Goal: Task Accomplishment & Management: Use online tool/utility

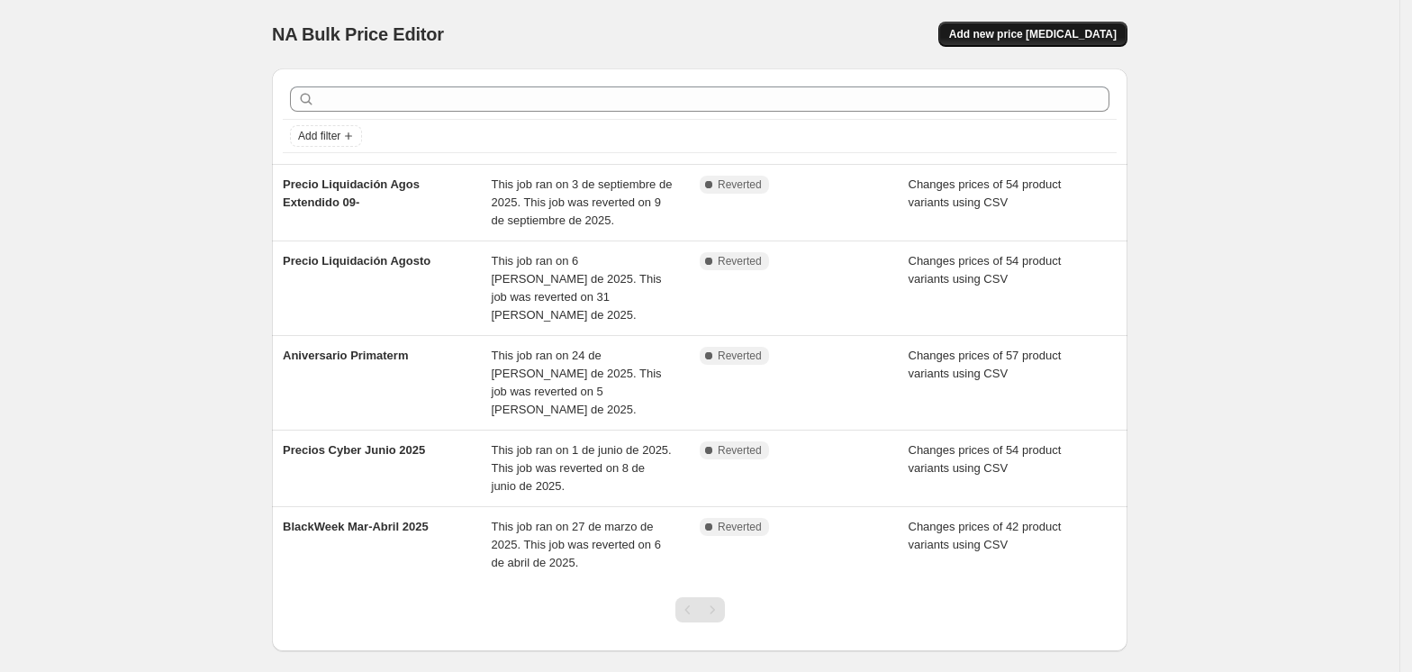
click at [1048, 41] on span "Add new price [MEDICAL_DATA]" at bounding box center [1033, 34] width 168 height 14
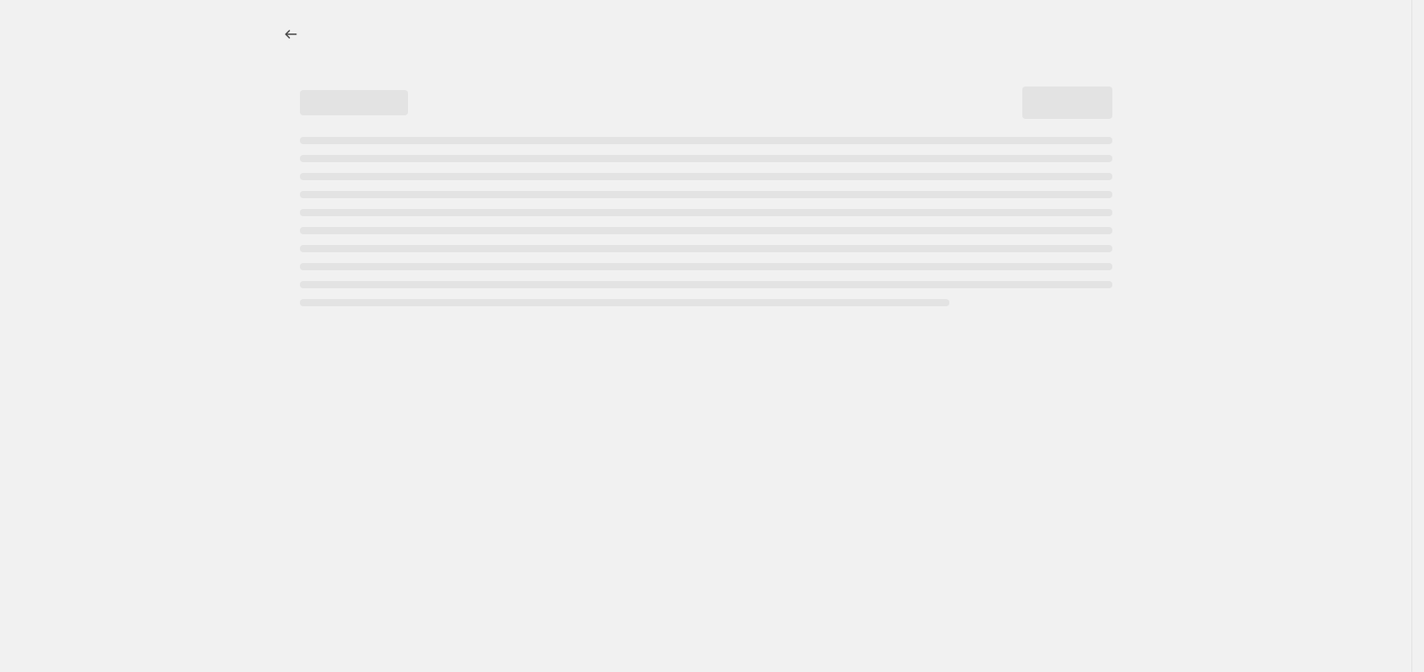
select select "percentage"
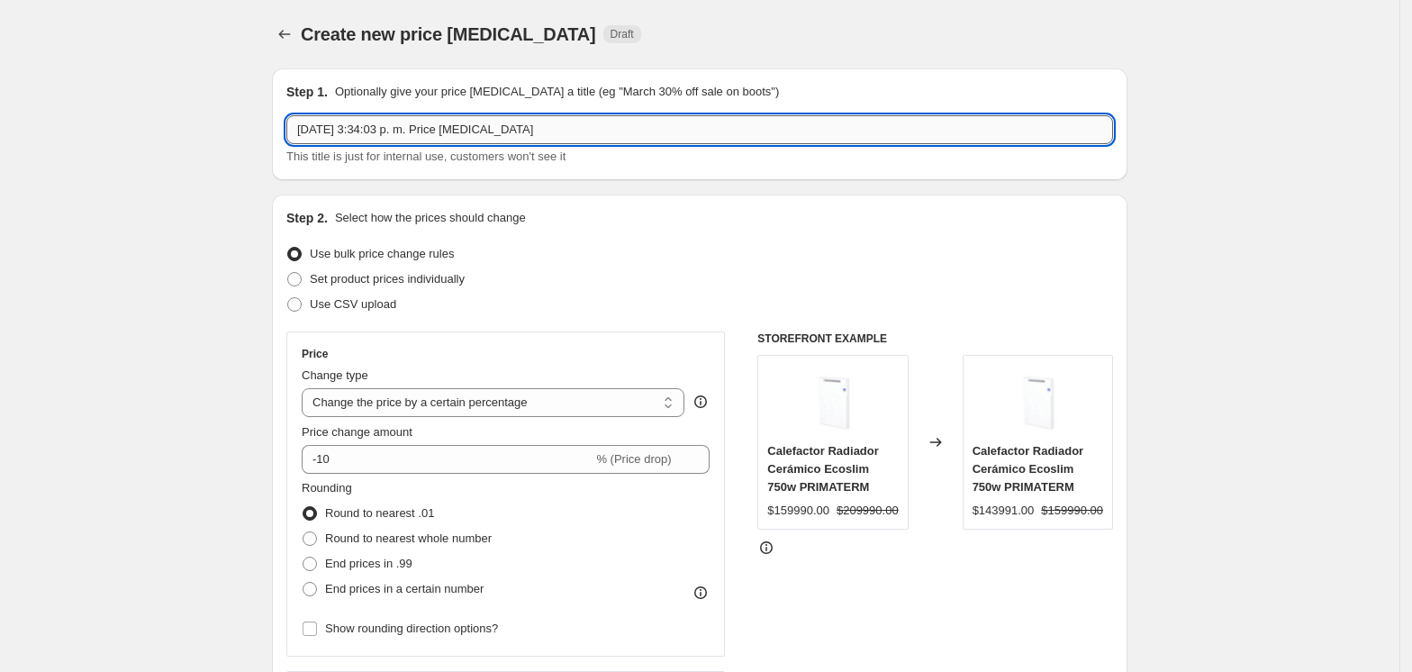
click at [528, 131] on input "[DATE] 3:34:03 p. m. Price [MEDICAL_DATA]" at bounding box center [699, 129] width 827 height 29
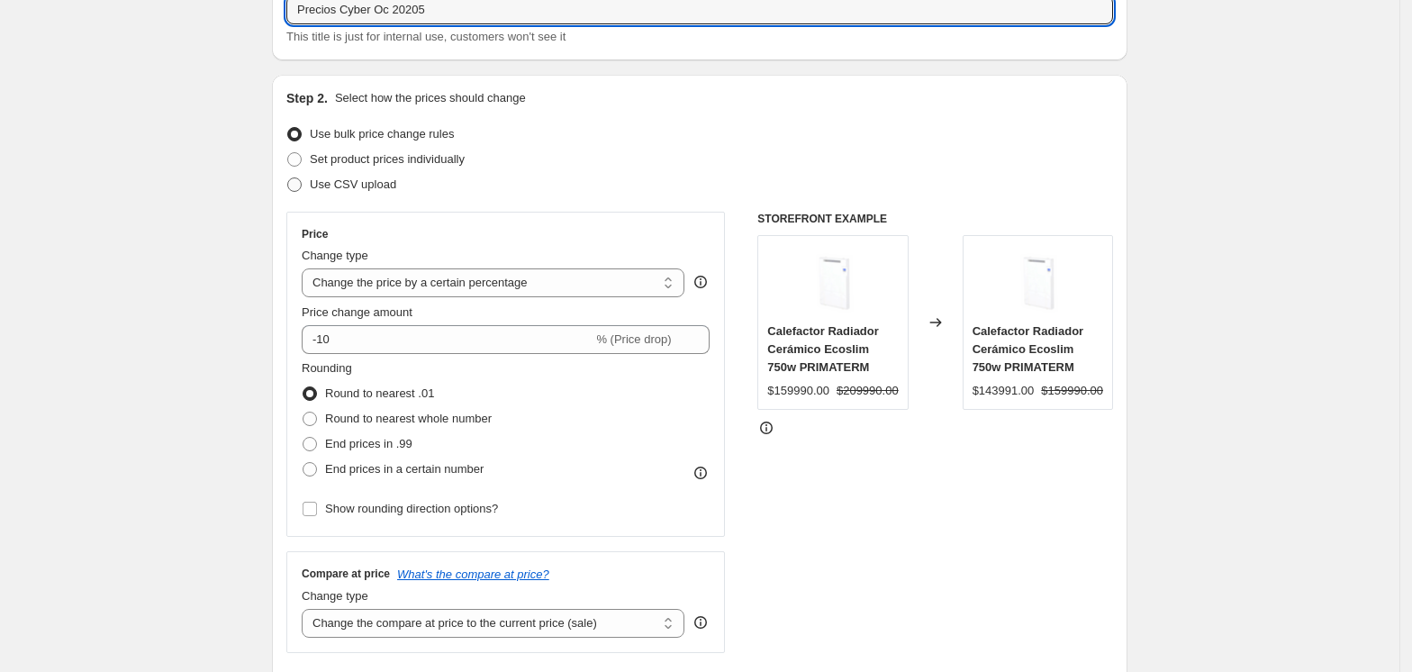
type input "Precios Cyber Oc 20205"
click at [297, 182] on span at bounding box center [294, 184] width 14 height 14
click at [288, 178] on input "Use CSV upload" at bounding box center [287, 177] width 1 height 1
radio input "true"
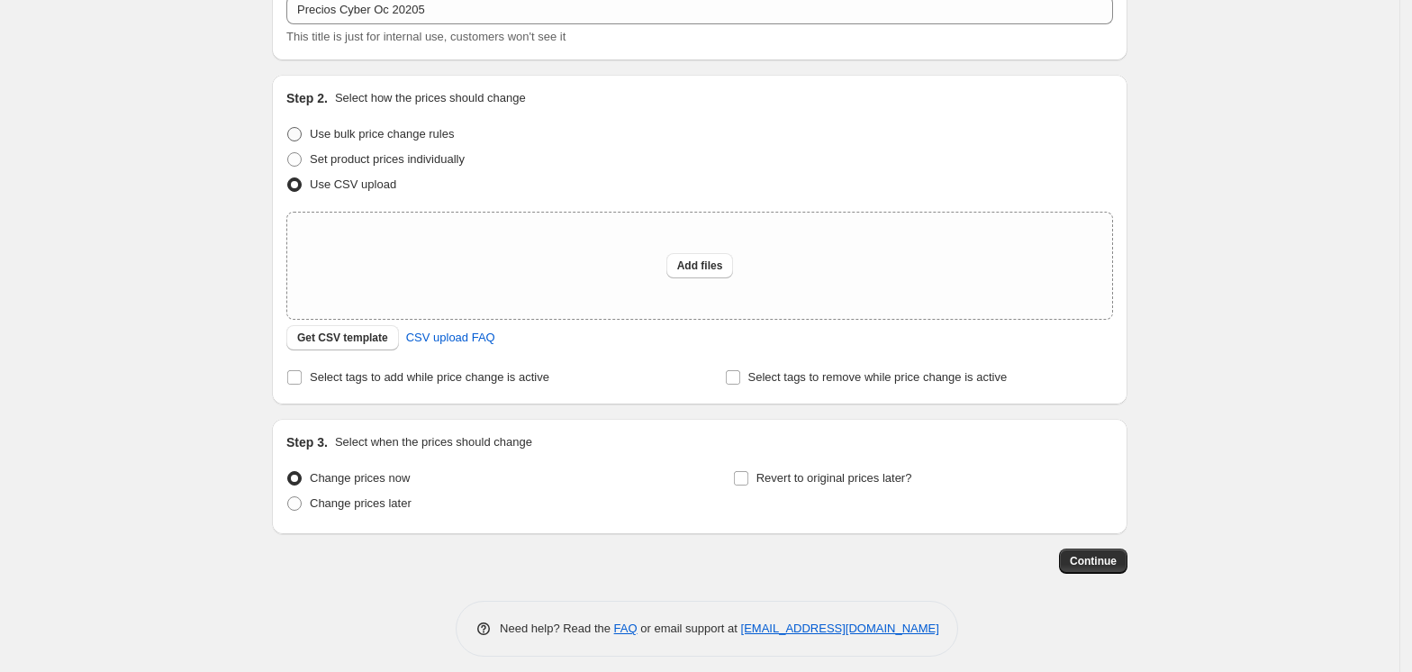
click at [302, 134] on span at bounding box center [294, 134] width 14 height 14
click at [288, 128] on input "Use bulk price change rules" at bounding box center [287, 127] width 1 height 1
radio input "true"
select select "percentage"
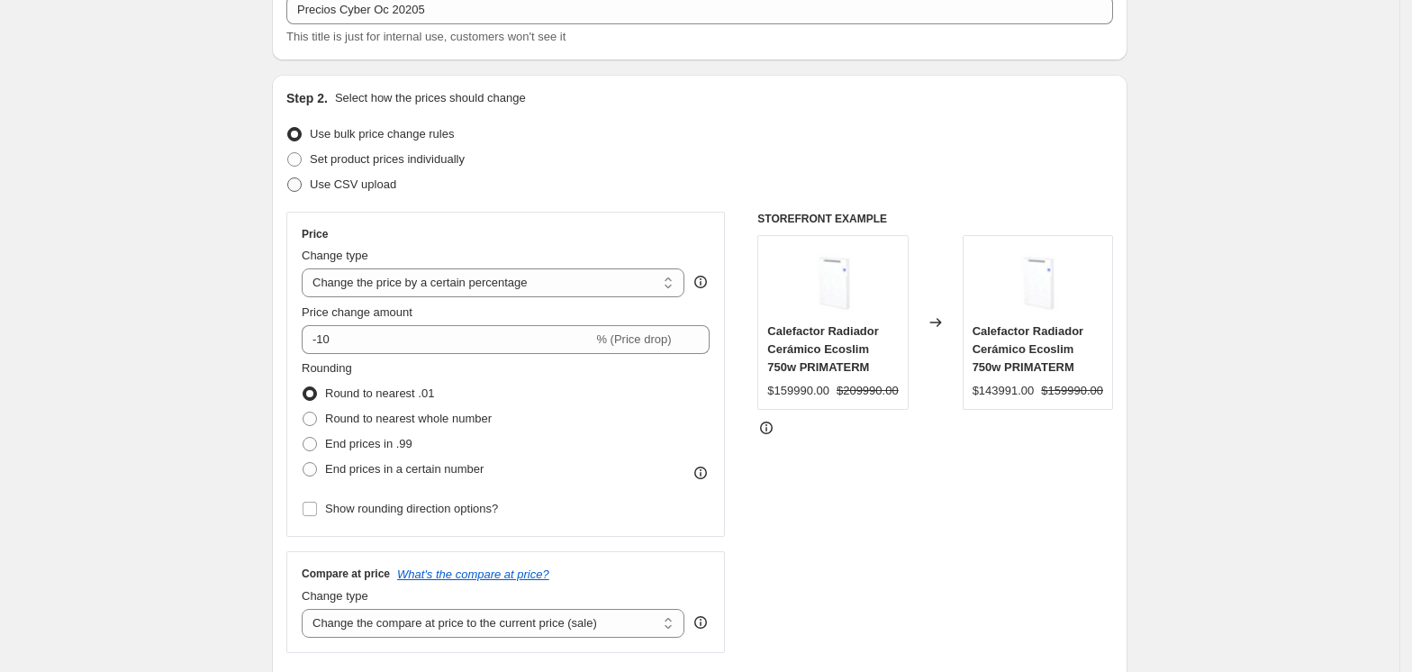
click at [302, 184] on span at bounding box center [294, 184] width 14 height 14
click at [288, 178] on input "Use CSV upload" at bounding box center [287, 177] width 1 height 1
radio input "true"
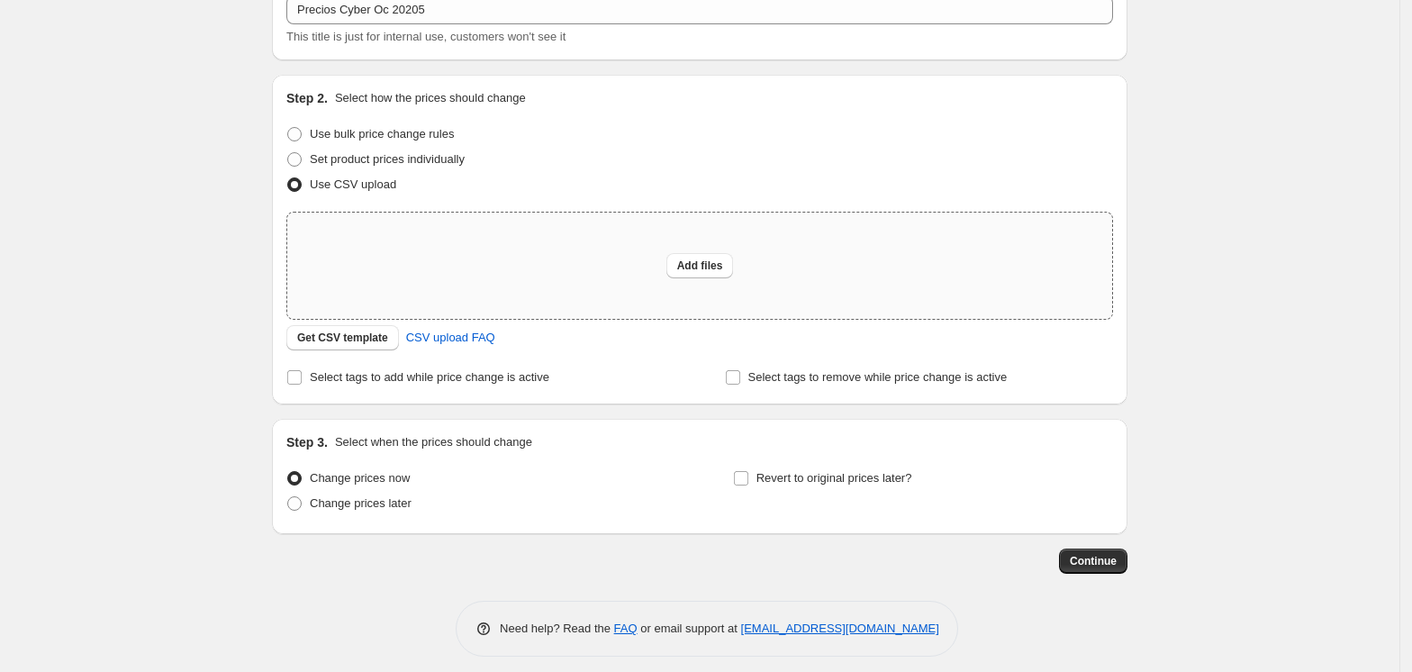
scroll to position [131, 0]
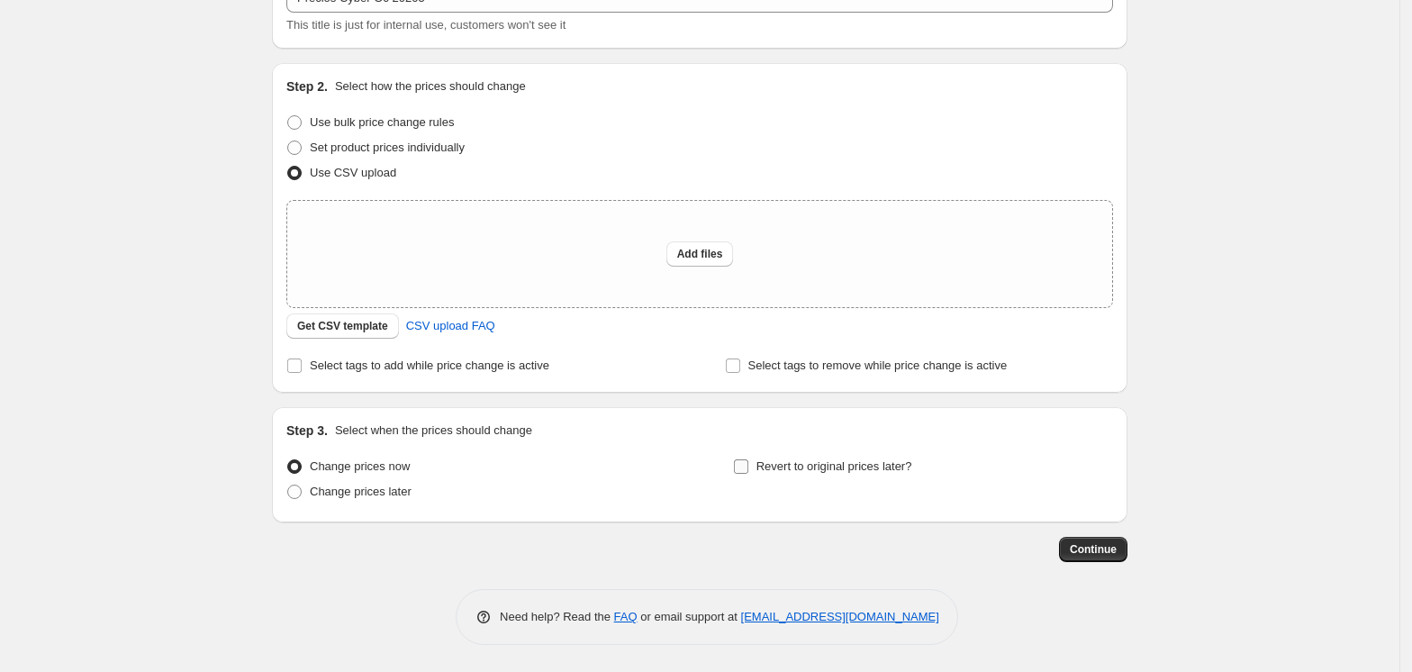
click at [757, 465] on label "Revert to original prices later?" at bounding box center [822, 466] width 179 height 25
click at [748, 465] on input "Revert to original prices later?" at bounding box center [741, 466] width 14 height 14
checkbox input "true"
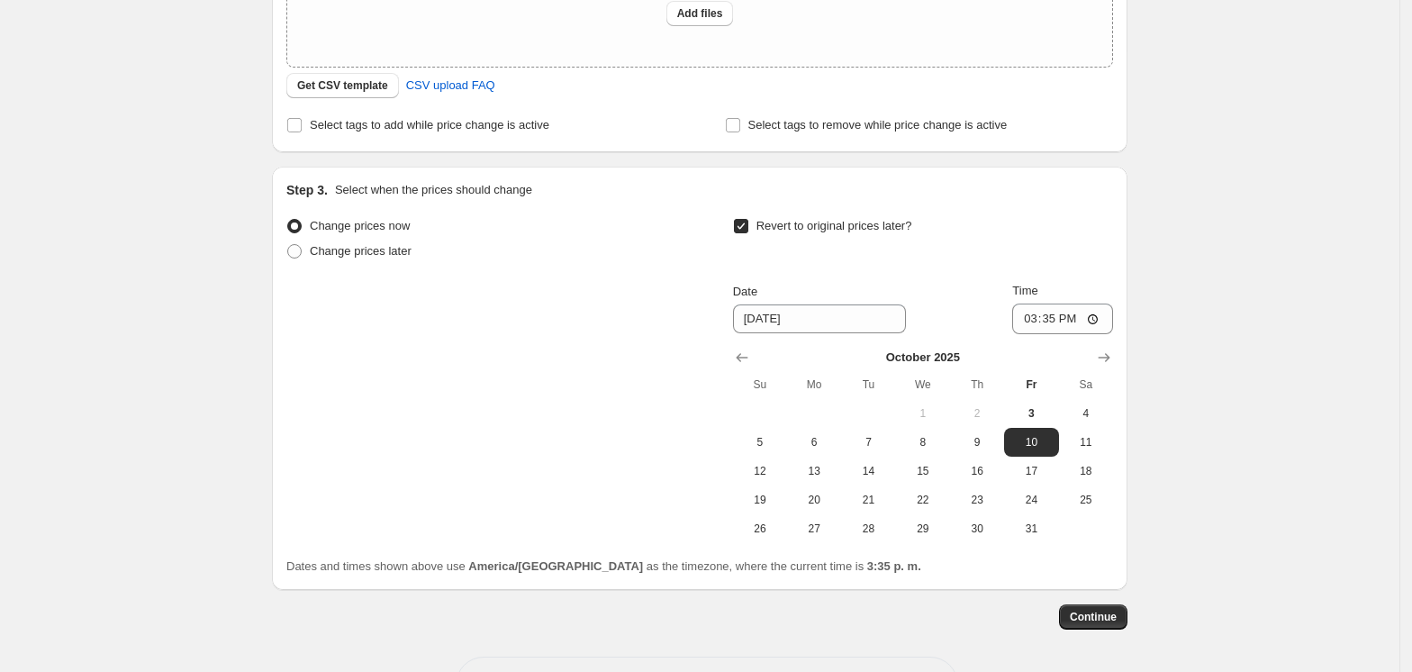
scroll to position [440, 0]
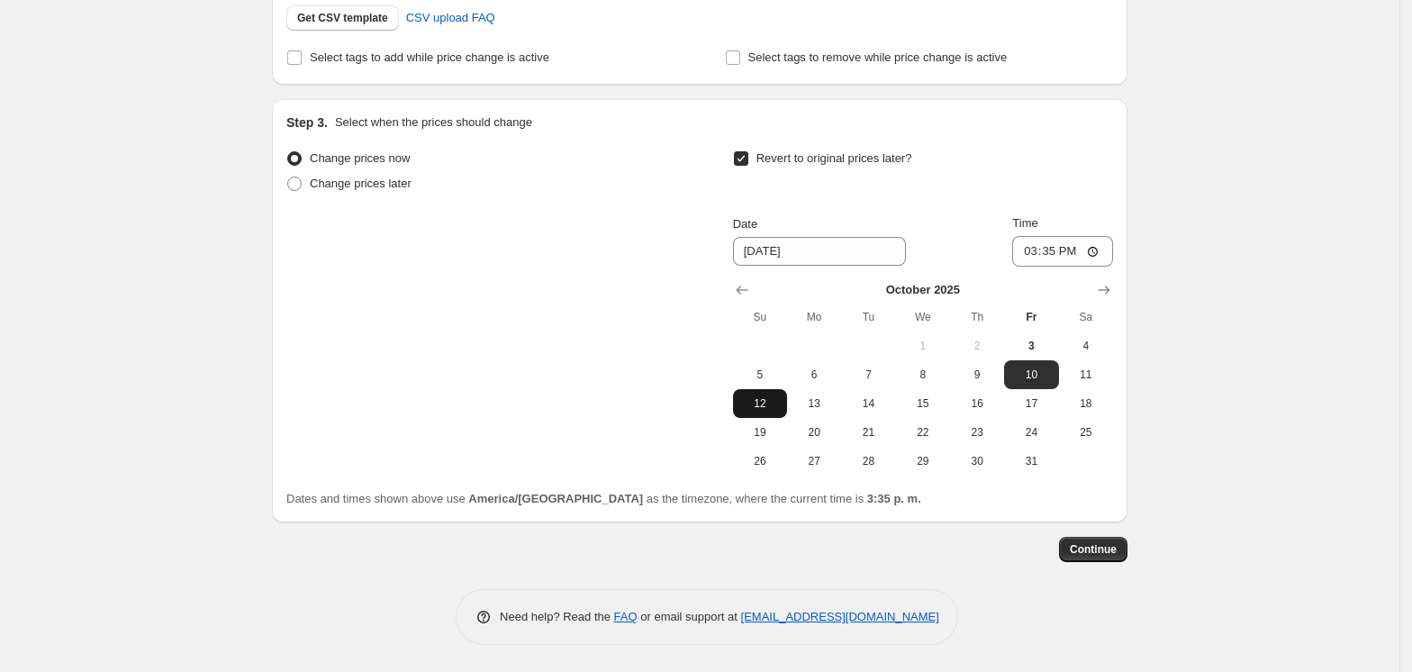
click at [762, 405] on span "12" at bounding box center [760, 403] width 40 height 14
type input "[DATE]"
click at [1103, 256] on input "15:35" at bounding box center [1062, 251] width 101 height 31
type input "23:35"
click at [1117, 549] on span "Continue" at bounding box center [1093, 549] width 47 height 14
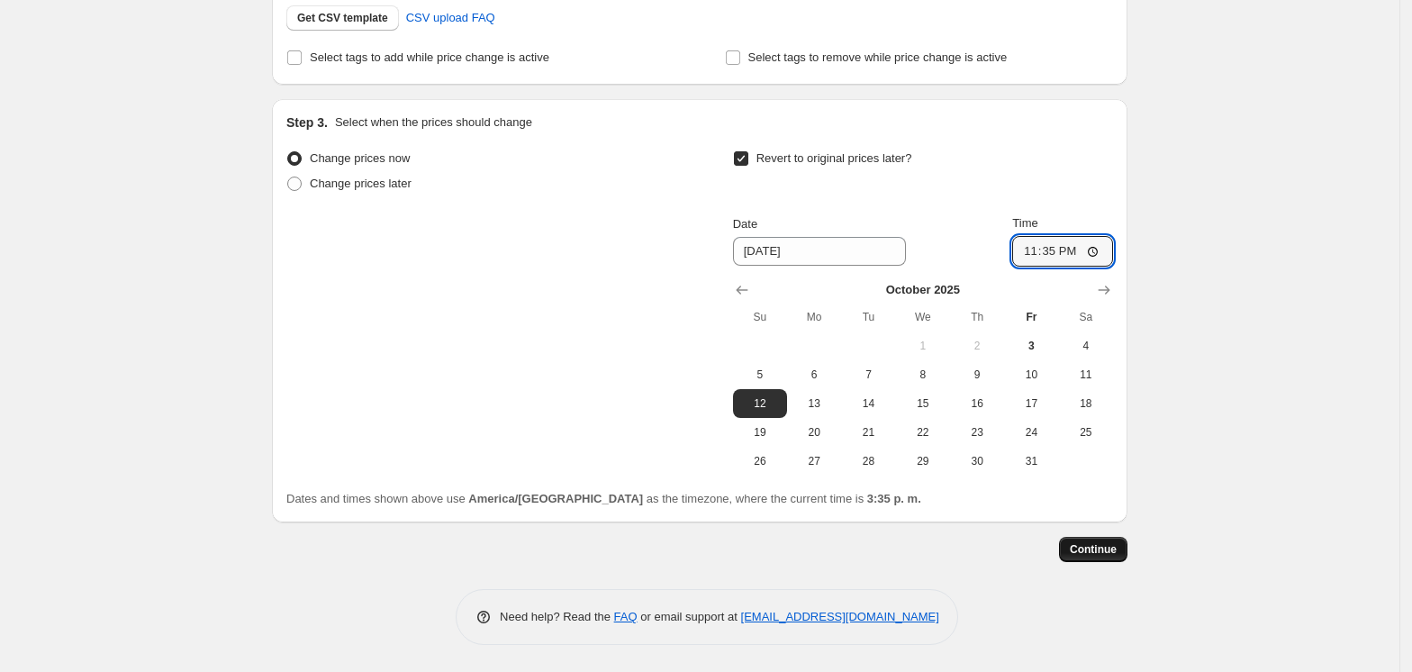
scroll to position [0, 0]
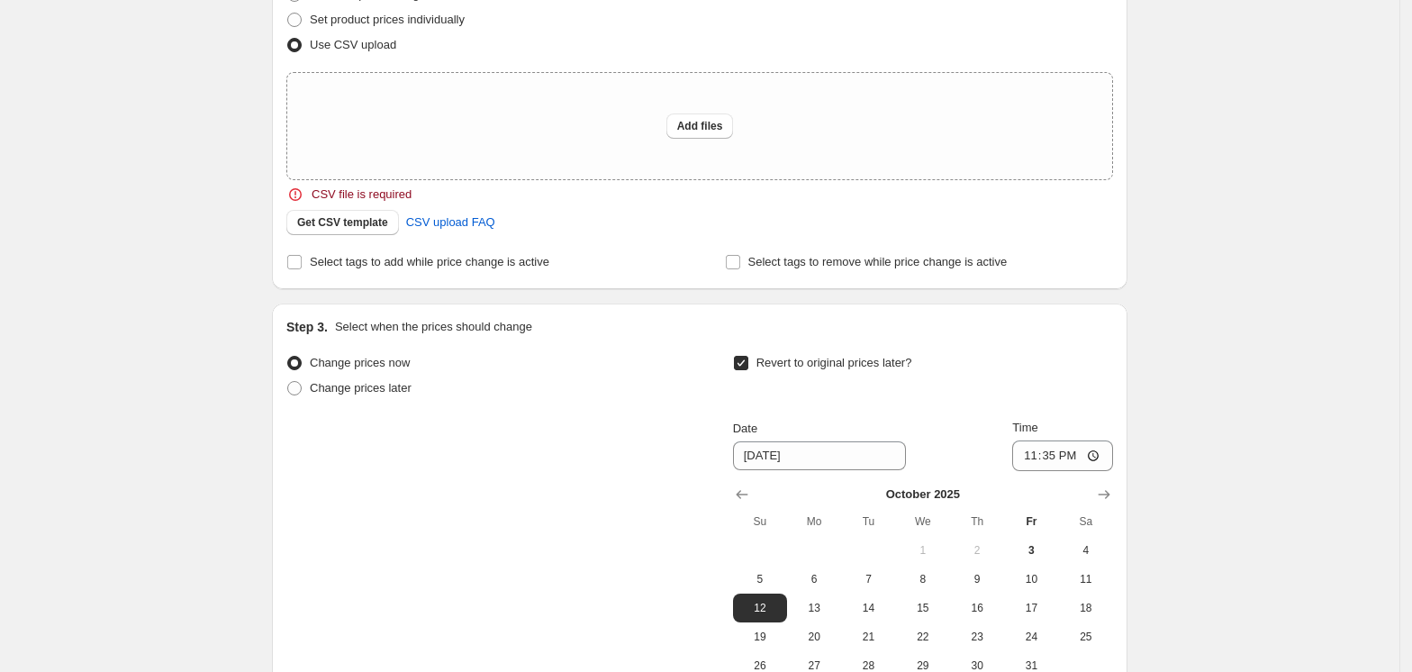
click at [1189, 422] on div "Create new price [MEDICAL_DATA]. This page is ready Create new price [MEDICAL_D…" at bounding box center [700, 258] width 1400 height 1237
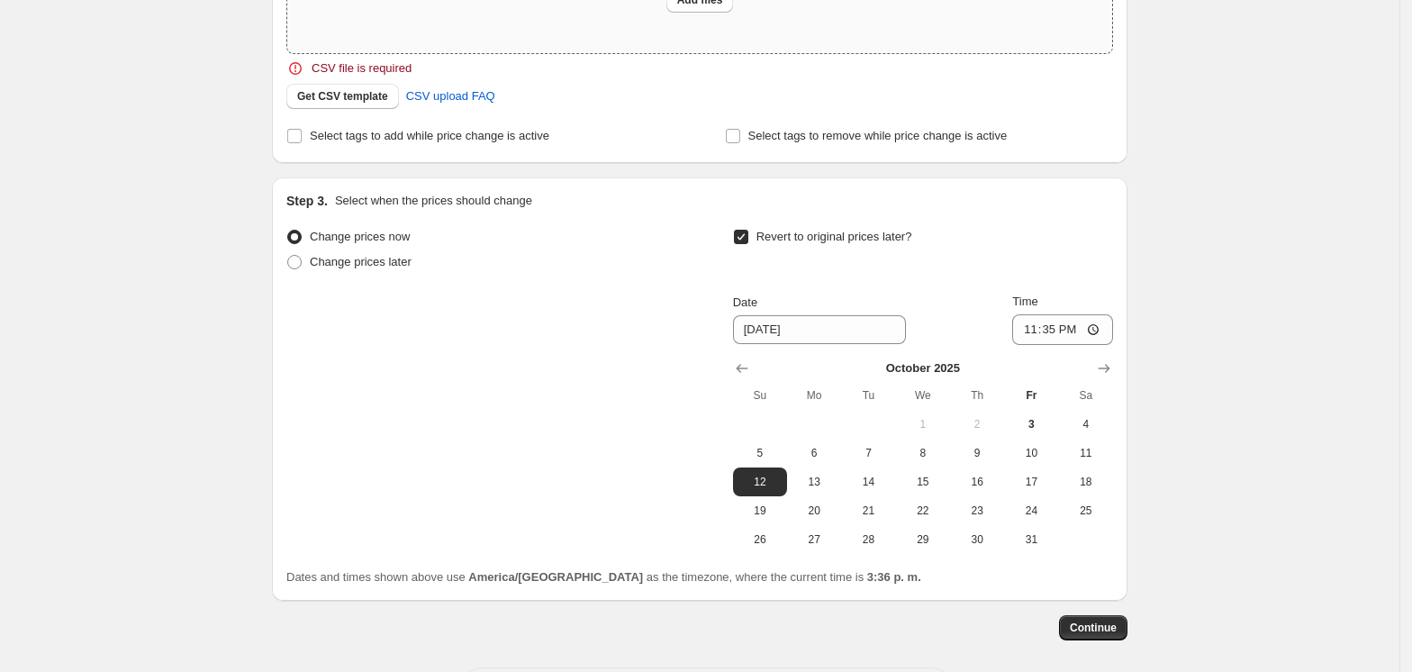
scroll to position [444, 0]
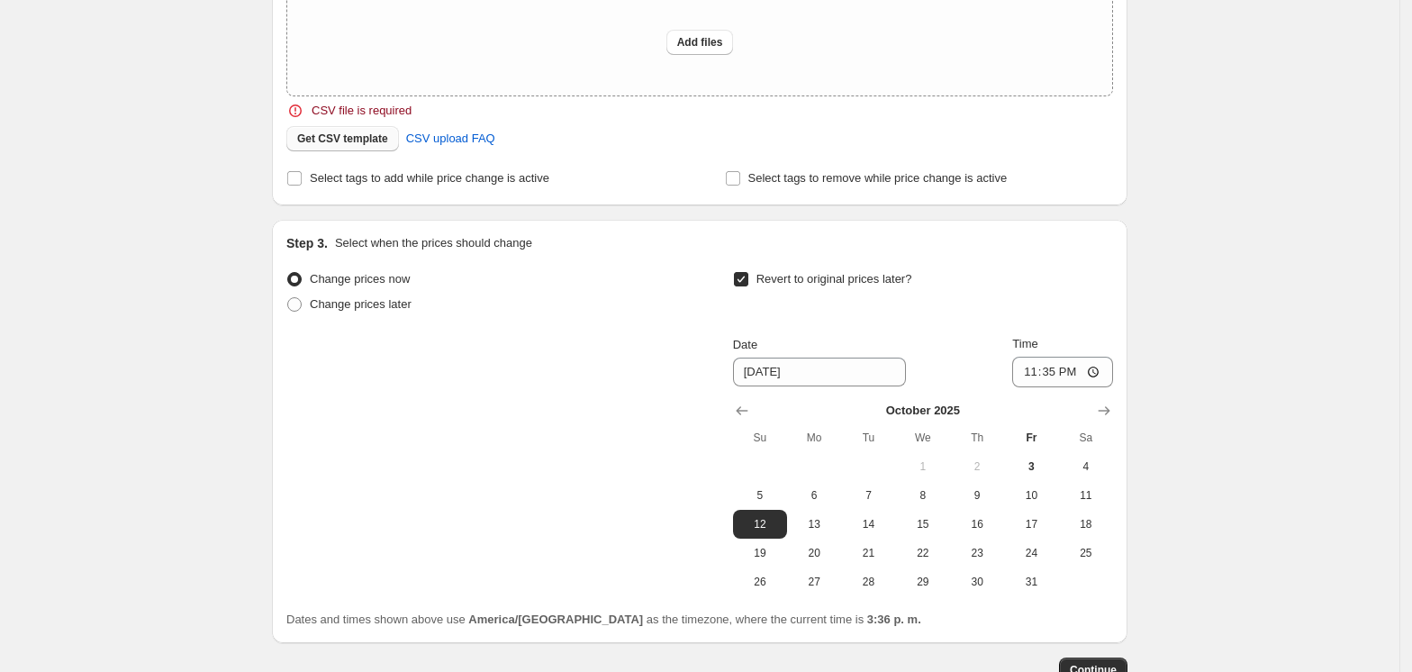
click at [350, 144] on span "Get CSV template" at bounding box center [342, 138] width 91 height 14
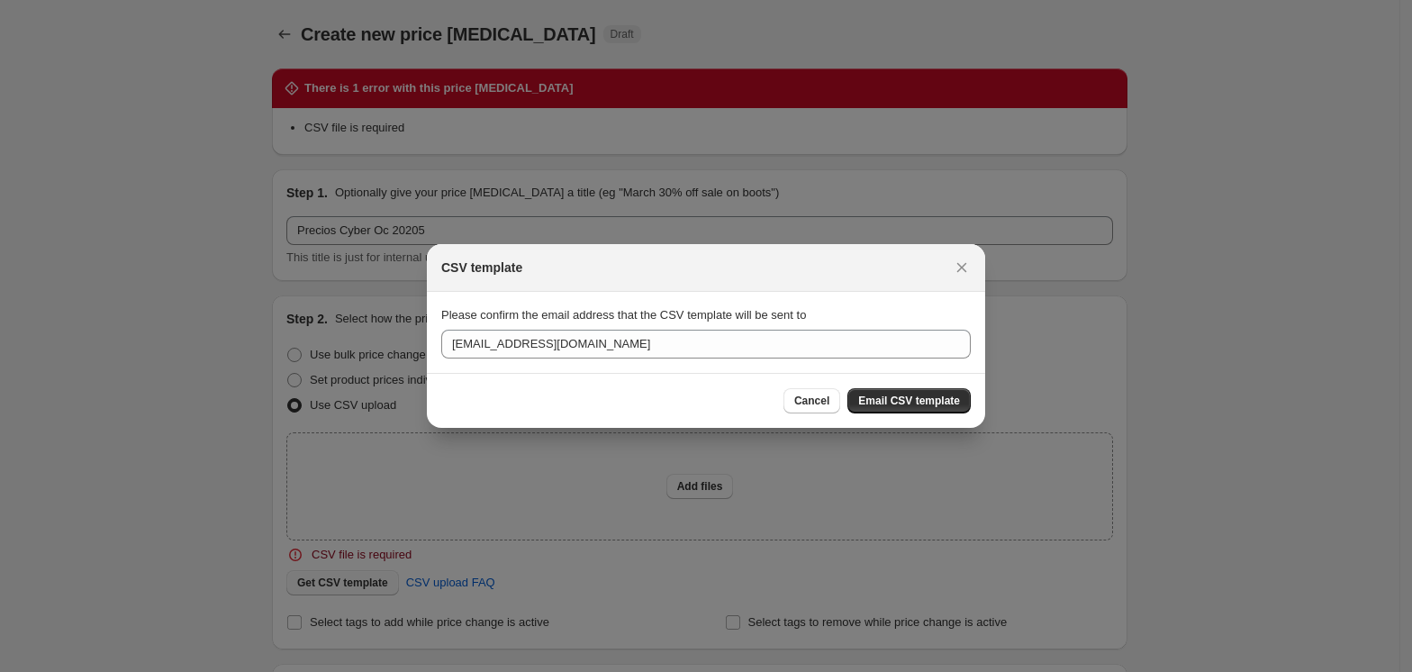
scroll to position [0, 0]
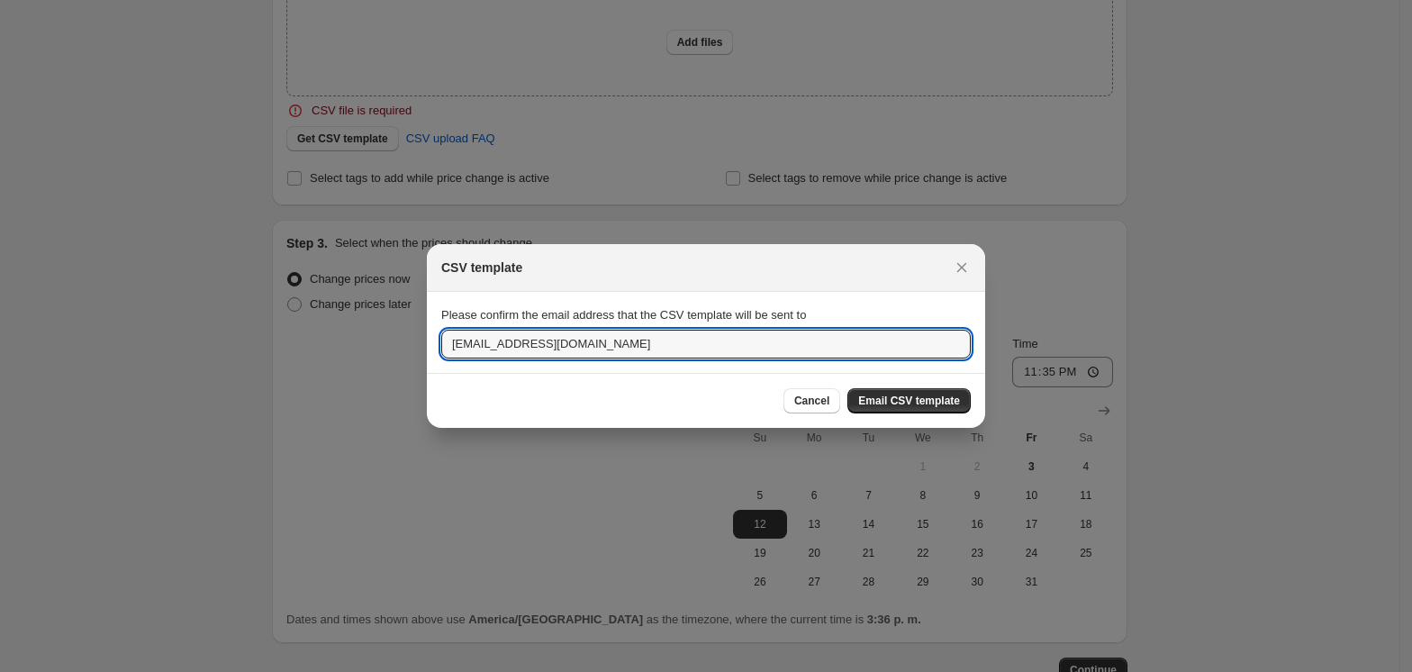
drag, startPoint x: 587, startPoint y: 340, endPoint x: 375, endPoint y: 315, distance: 213.9
type input "[EMAIL_ADDRESS][DOMAIN_NAME]"
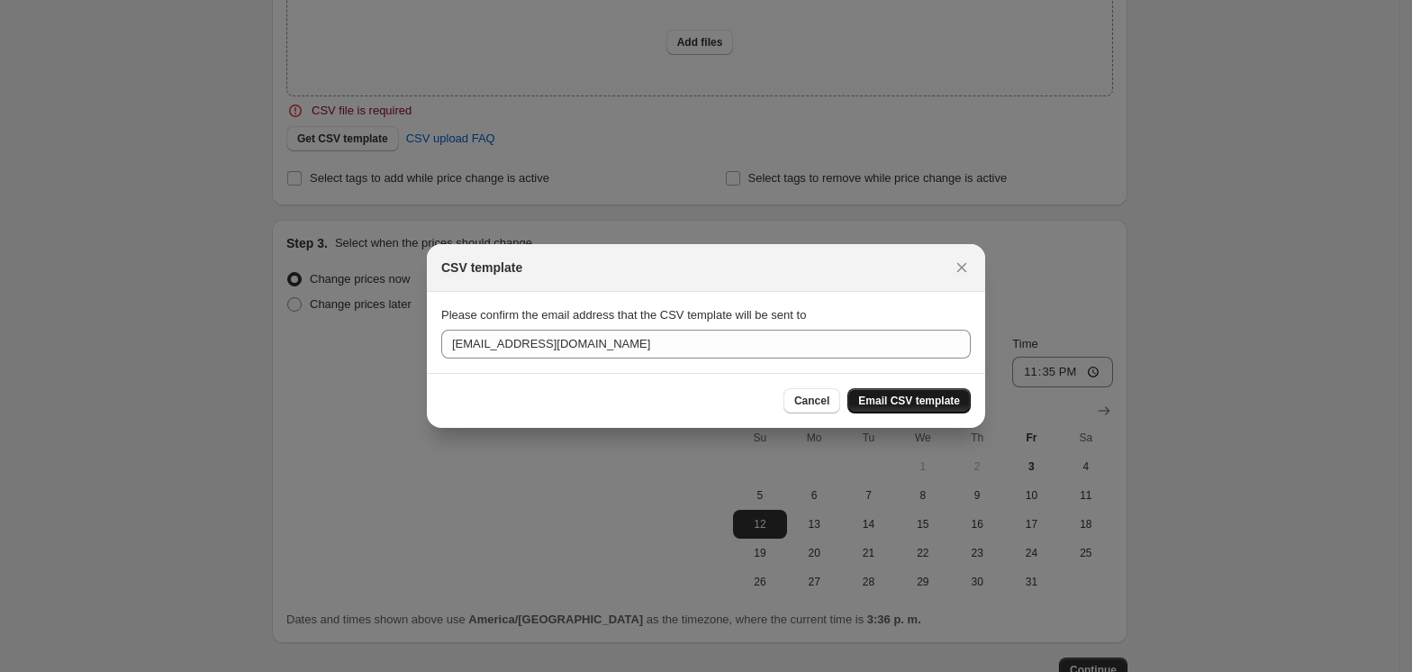
click at [905, 404] on span "Email CSV template" at bounding box center [909, 401] width 102 height 14
